Goal: Task Accomplishment & Management: Complete application form

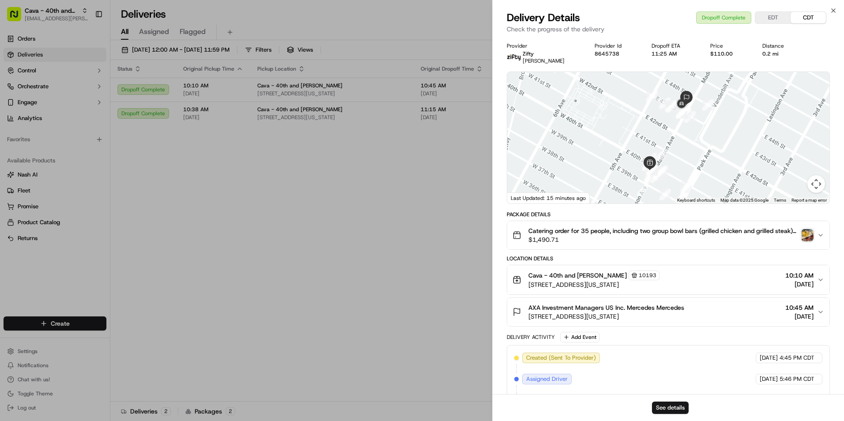
click at [837, 12] on div "Delivery Details Dropoff Complete EDT CDT Check the progress of the delivery" at bounding box center [667, 24] width 351 height 26
click at [834, 10] on icon "button" at bounding box center [833, 10] width 7 height 7
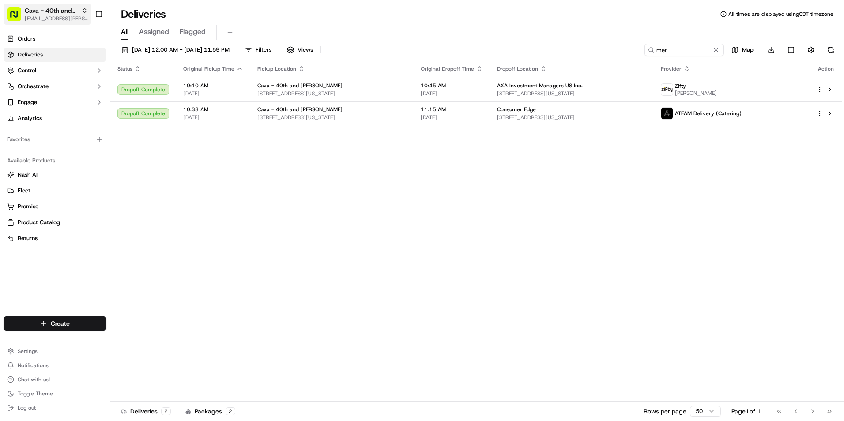
click at [64, 14] on span "Cava - 40th and [PERSON_NAME]" at bounding box center [51, 10] width 53 height 9
type input "ply"
click at [146, 48] on span "Cava - Plymouth Meeting" at bounding box center [146, 46] width 67 height 8
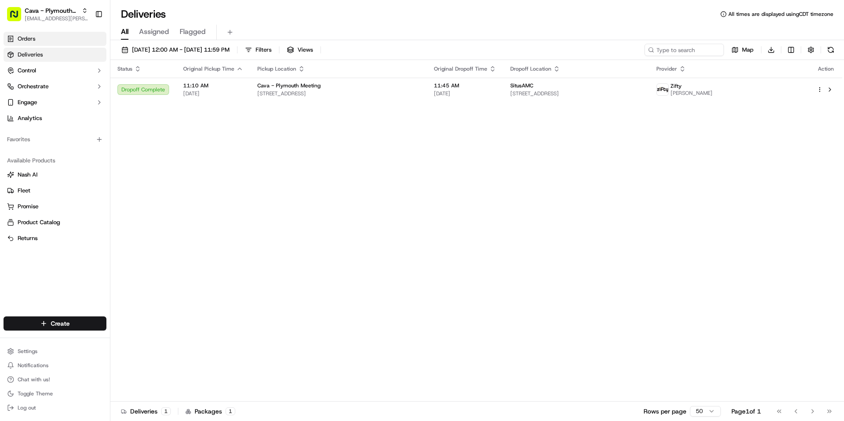
click at [52, 40] on link "Orders" at bounding box center [55, 39] width 103 height 14
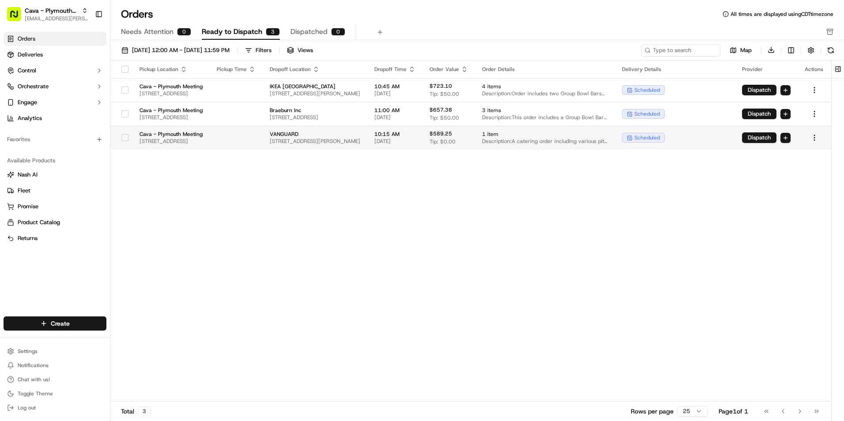
click at [360, 139] on span "[STREET_ADDRESS][PERSON_NAME]" at bounding box center [315, 141] width 90 height 7
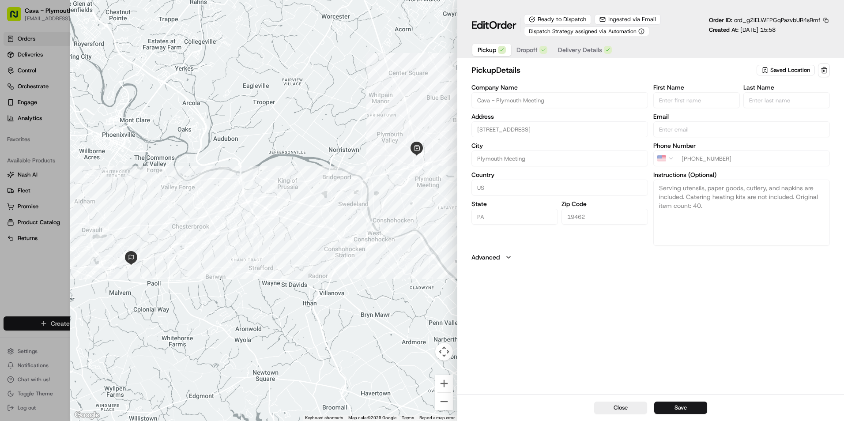
click at [525, 45] on button "Dropoff" at bounding box center [531, 50] width 41 height 12
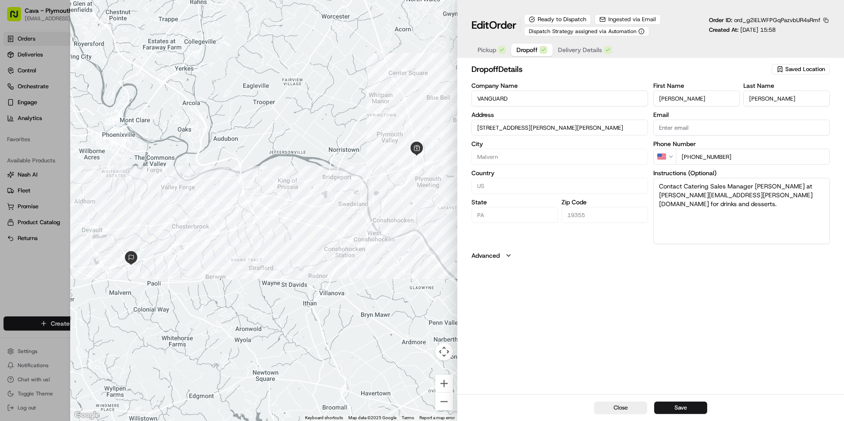
click at [481, 127] on input "[STREET_ADDRESS][PERSON_NAME][PERSON_NAME]" at bounding box center [559, 128] width 177 height 16
click at [590, 126] on input "[STREET_ADDRESS][PERSON_NAME][PERSON_NAME]" at bounding box center [559, 128] width 177 height 16
type input "[STREET_ADDRESS][PERSON_NAME][PERSON_NAME]"
click at [626, 411] on button "Close" at bounding box center [620, 408] width 53 height 12
type input "+1"
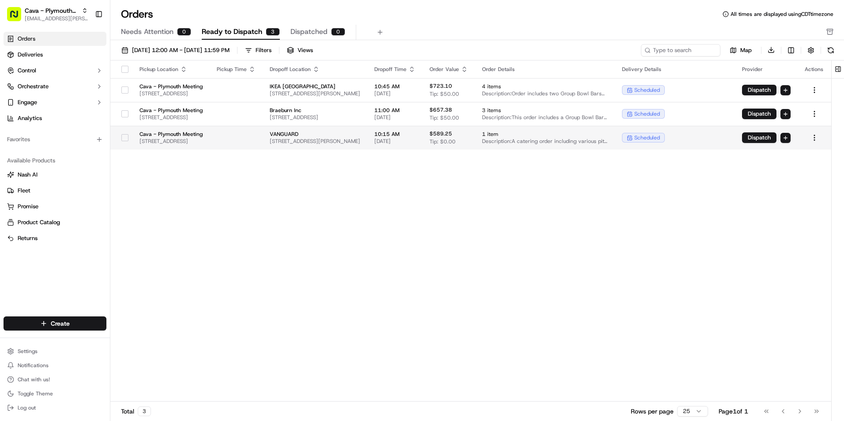
click at [360, 138] on span "[STREET_ADDRESS][PERSON_NAME]" at bounding box center [315, 141] width 90 height 7
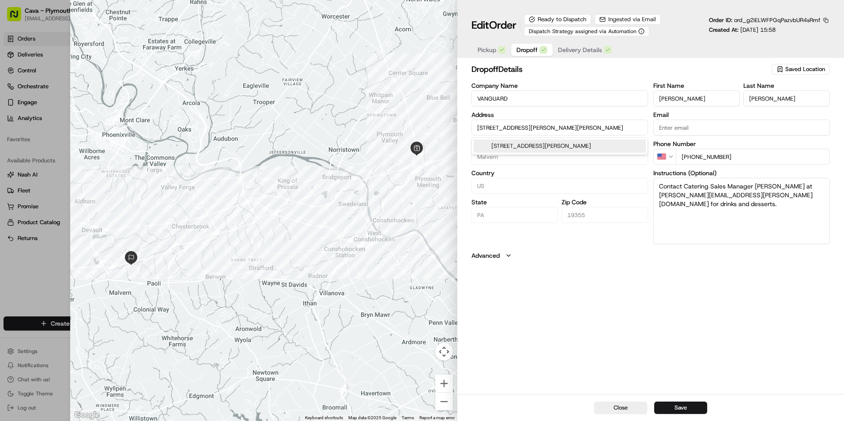
click at [482, 128] on input "[STREET_ADDRESS][PERSON_NAME][PERSON_NAME]" at bounding box center [559, 128] width 177 height 16
click at [612, 124] on input "[STREET_ADDRESS][PERSON_NAME][PERSON_NAME]" at bounding box center [559, 128] width 177 height 16
type input "[STREET_ADDRESS][PERSON_NAME][PERSON_NAME]"
click at [667, 405] on button "Save" at bounding box center [680, 408] width 53 height 12
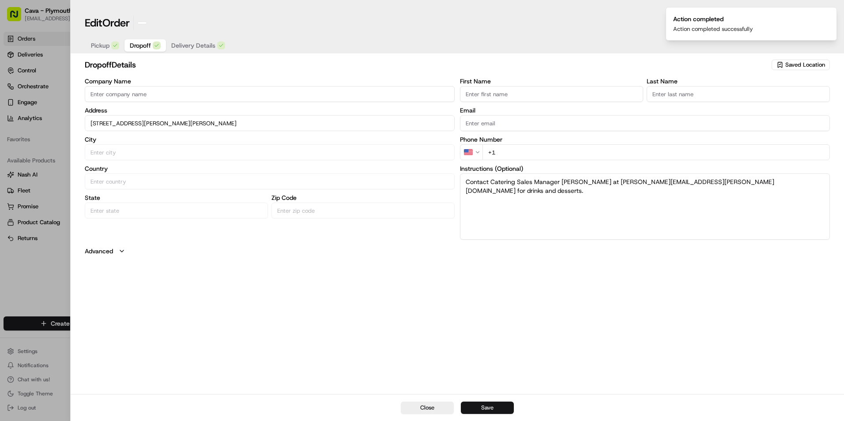
type input "+1"
